Goal: Navigation & Orientation: Go to known website

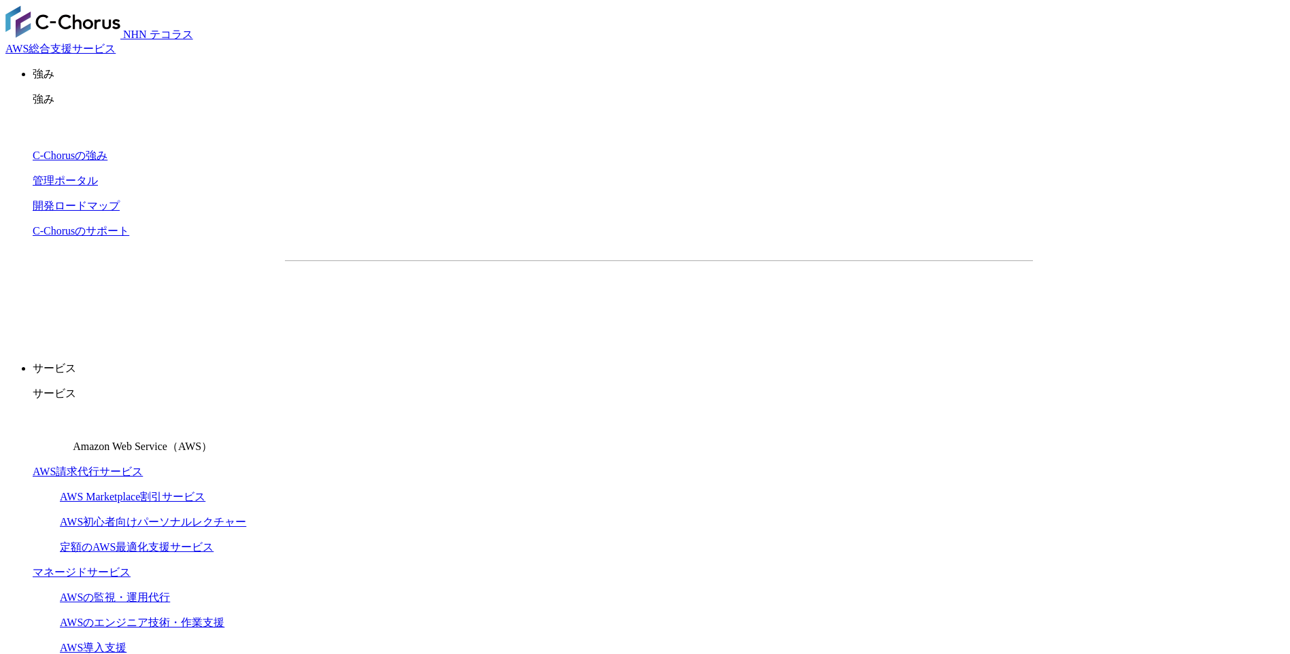
click at [120, 25] on img at bounding box center [62, 21] width 115 height 33
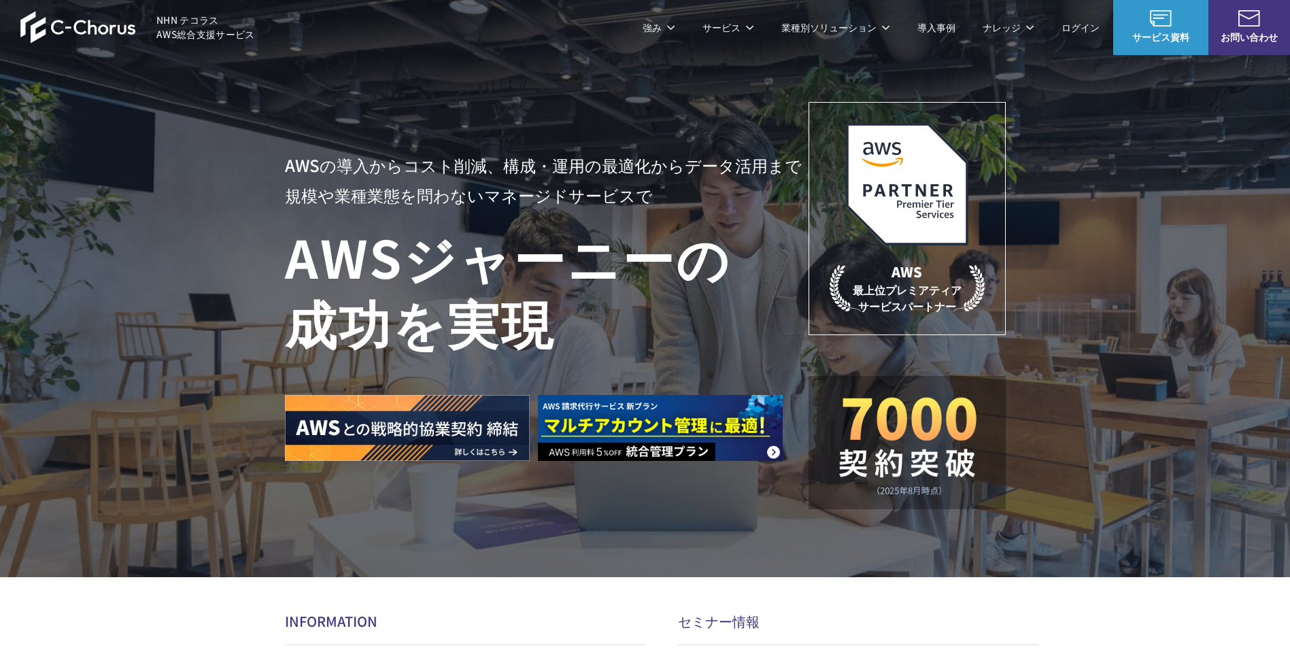
click at [95, 33] on img at bounding box center [78, 27] width 116 height 33
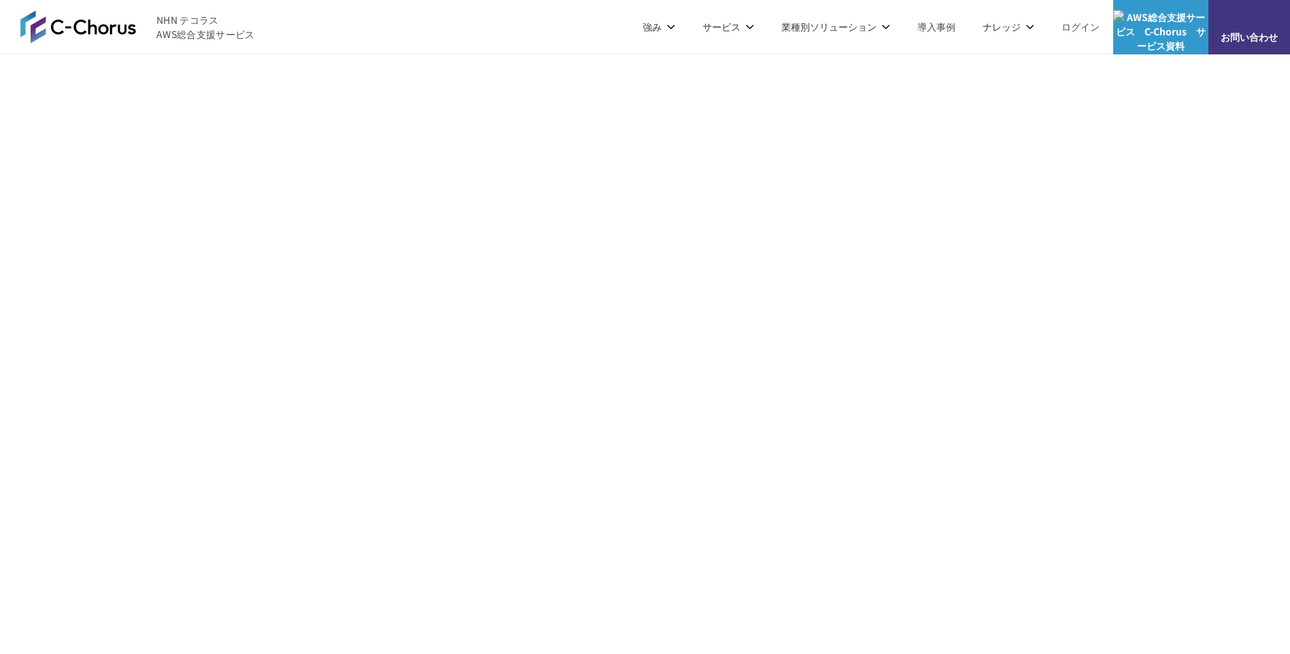
scroll to position [7343, 0]
